Goal: Information Seeking & Learning: Learn about a topic

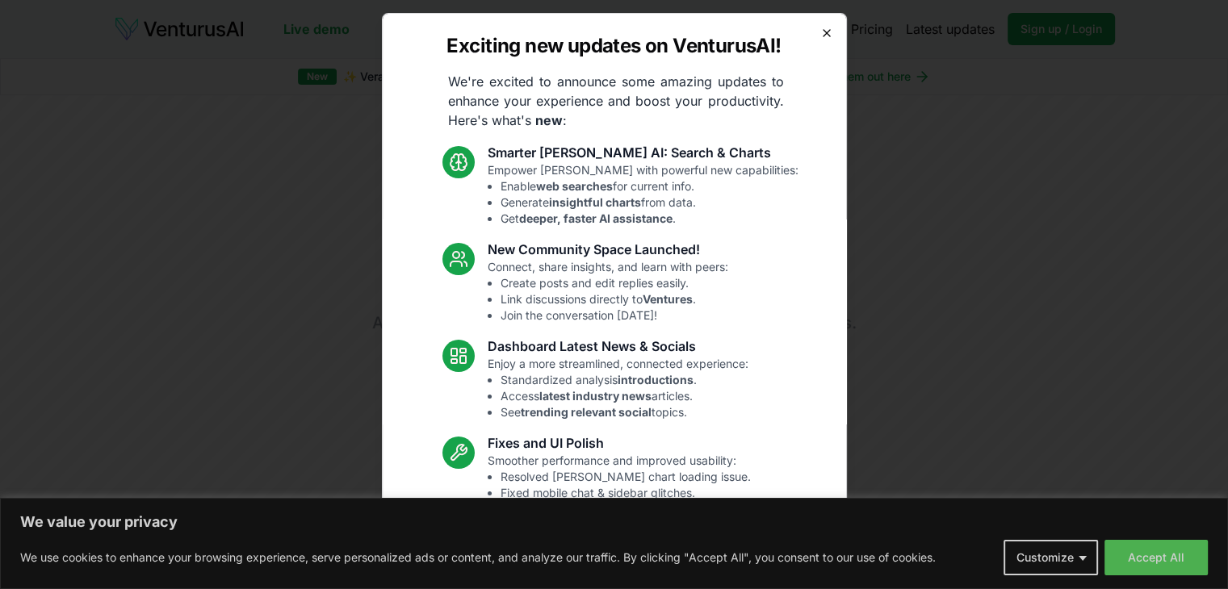
click at [820, 29] on icon "button" at bounding box center [826, 33] width 13 height 13
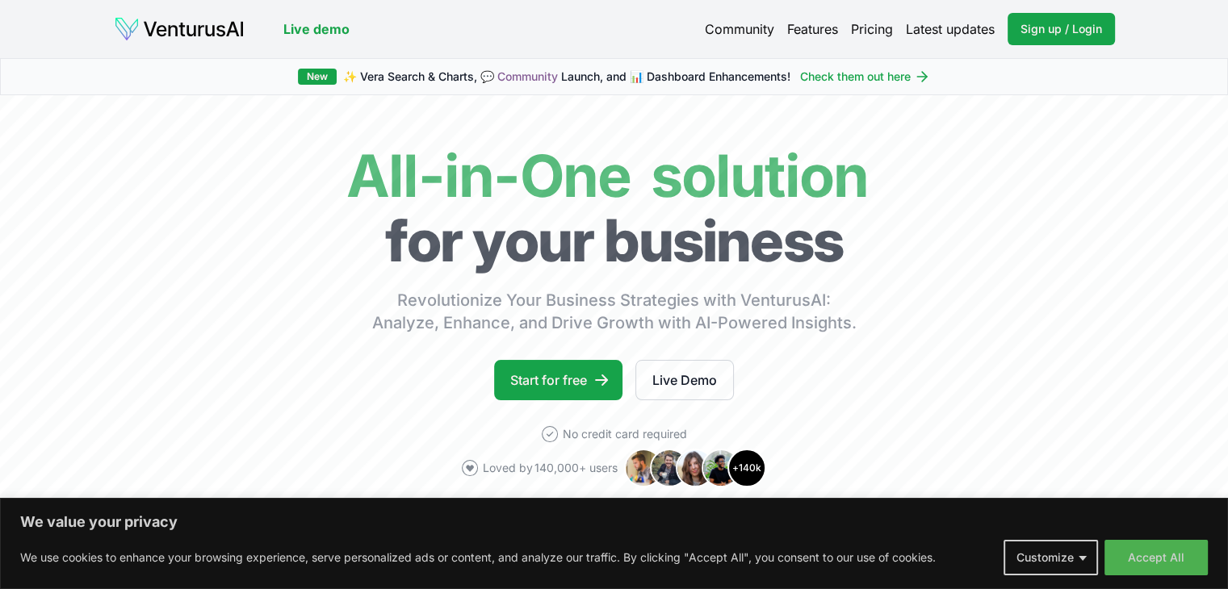
click at [878, 32] on link "Pricing" at bounding box center [872, 28] width 42 height 19
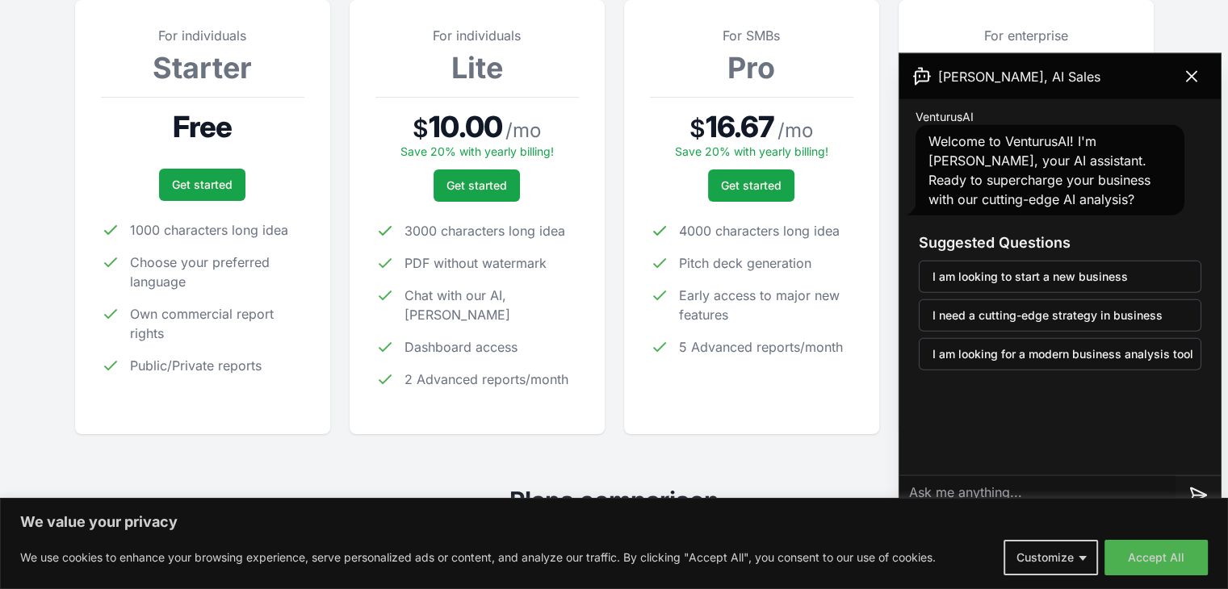
scroll to position [242, 0]
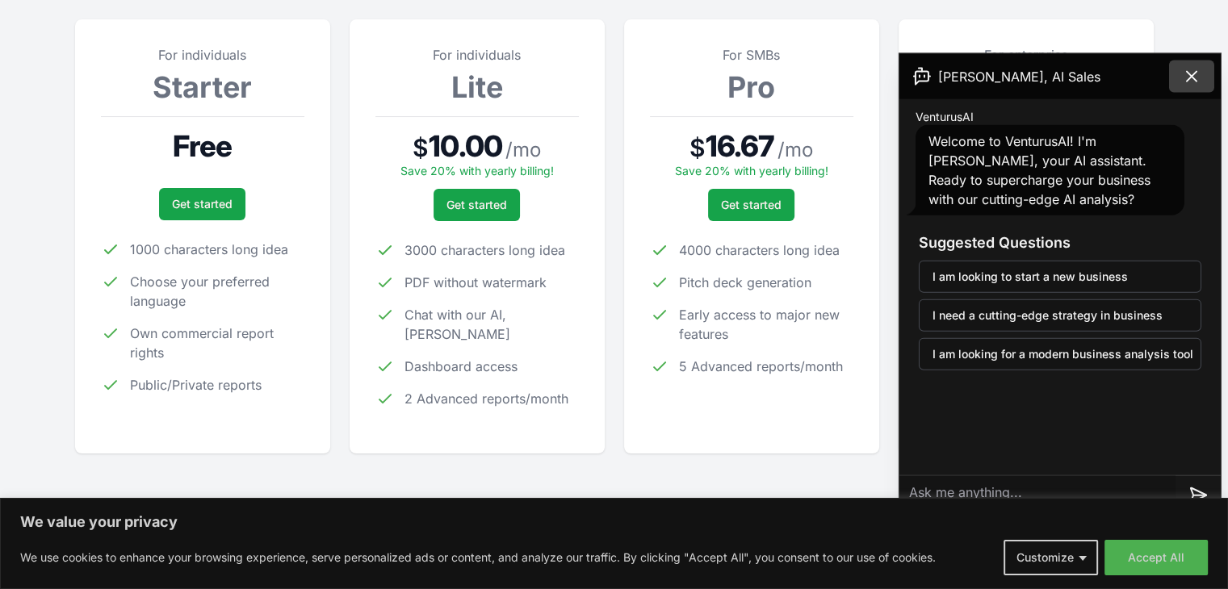
click at [1193, 86] on button at bounding box center [1191, 77] width 45 height 32
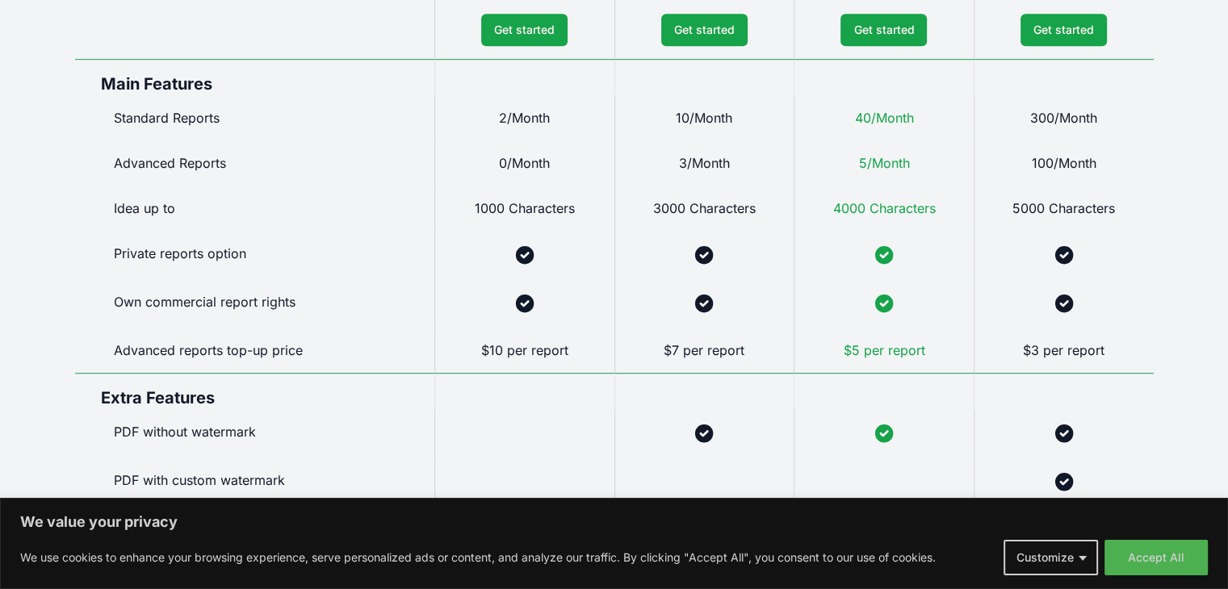
scroll to position [939, 0]
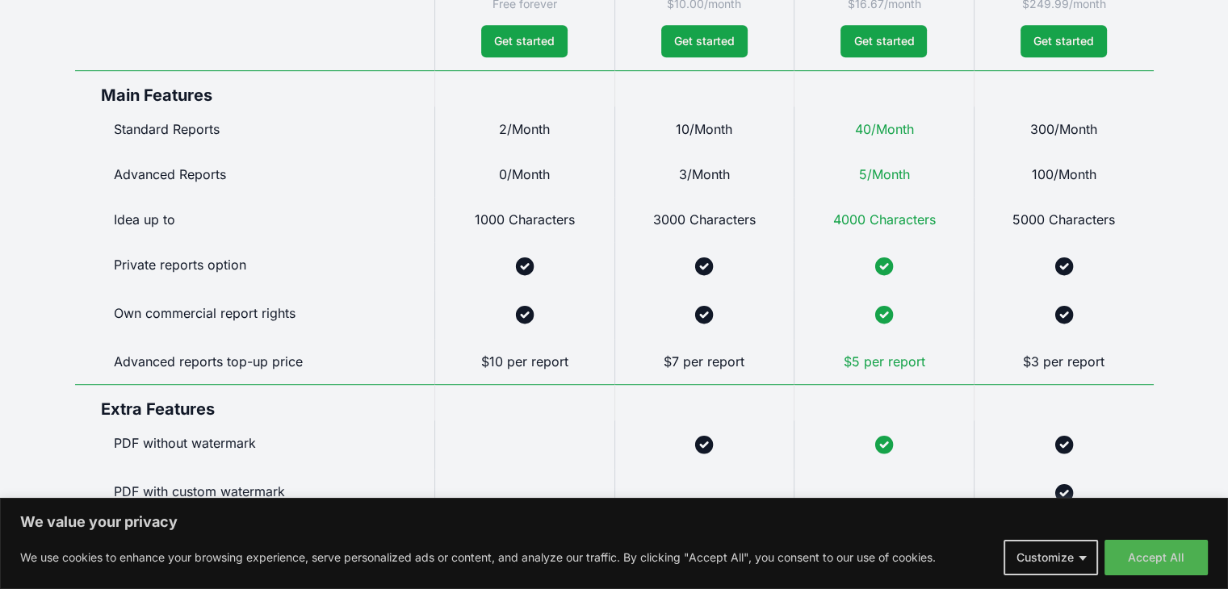
click at [1134, 539] on div "We value your privacy We use cookies to enhance your browsing experience, serve…" at bounding box center [614, 544] width 1188 height 63
click at [1139, 547] on button "Accept All" at bounding box center [1156, 558] width 103 height 36
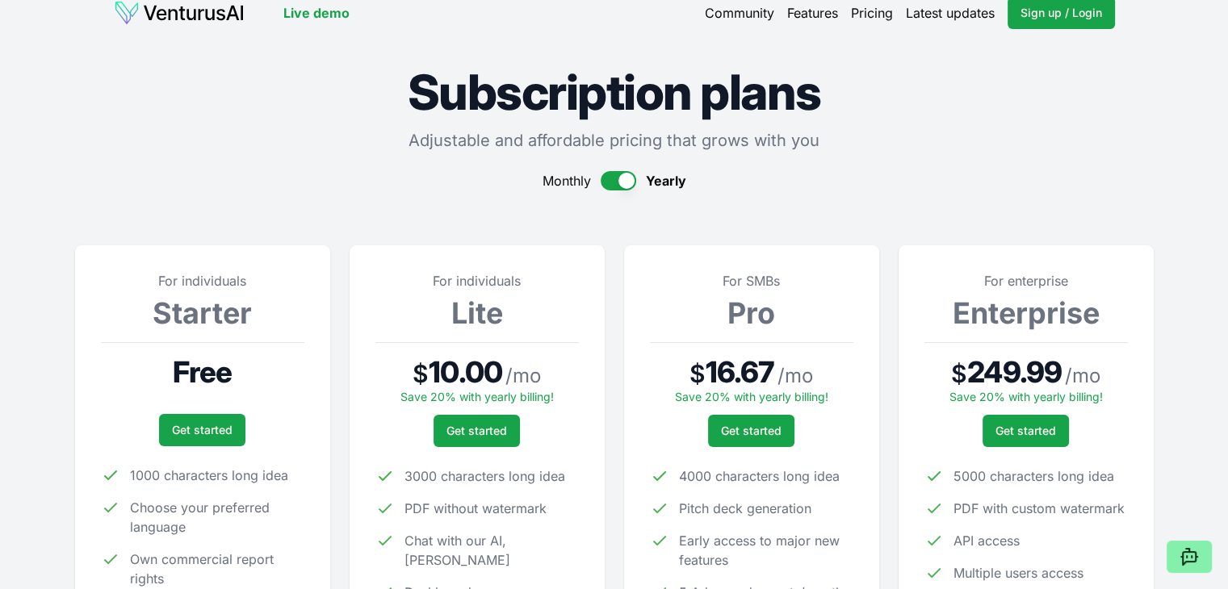
scroll to position [0, 0]
